Goal: Find specific page/section: Find specific page/section

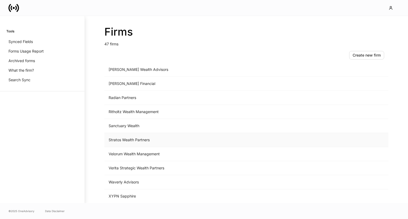
scroll to position [540, 0]
click at [145, 167] on td "Verita Strategic Wealth Partners" at bounding box center [202, 168] width 196 height 14
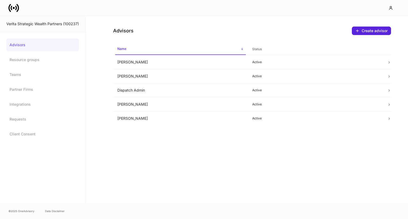
click at [262, 47] on span "Status" at bounding box center [315, 49] width 131 height 11
click at [218, 49] on span "Name" at bounding box center [180, 49] width 131 height 11
click at [271, 46] on span "Status" at bounding box center [315, 49] width 131 height 11
click at [222, 48] on span "Name" at bounding box center [180, 49] width 131 height 11
click at [266, 46] on span "Status" at bounding box center [315, 49] width 131 height 11
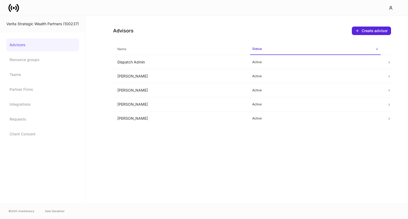
click at [213, 49] on span "Name" at bounding box center [180, 49] width 131 height 11
click at [170, 3] on div at bounding box center [204, 8] width 408 height 16
click at [188, 0] on div at bounding box center [204, 8] width 408 height 16
click at [13, 7] on icon at bounding box center [13, 8] width 11 height 11
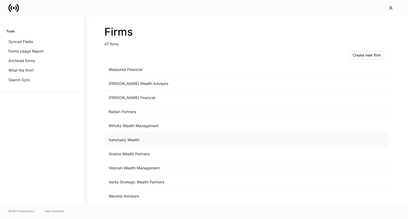
scroll to position [509, 0]
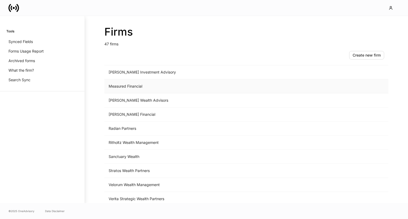
click at [141, 90] on td "Measured Financial" at bounding box center [202, 86] width 196 height 14
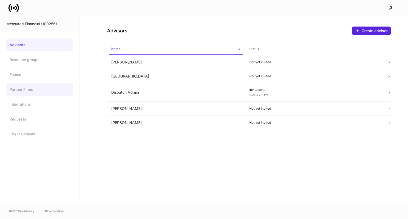
click at [20, 87] on link "Partner Firms" at bounding box center [39, 89] width 66 height 13
